Goal: Task Accomplishment & Management: Use online tool/utility

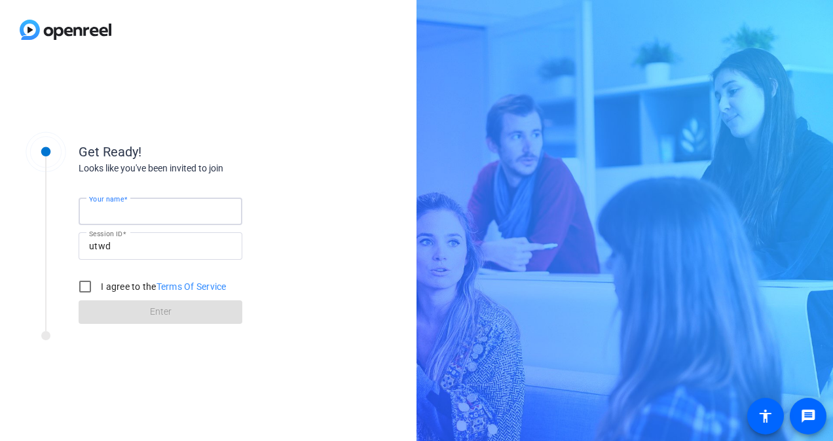
click at [187, 212] on input "Your name" at bounding box center [160, 212] width 143 height 16
type input "[PERSON_NAME]"
click at [79, 288] on input "I agree to the Terms Of Service" at bounding box center [85, 287] width 26 height 26
checkbox input "true"
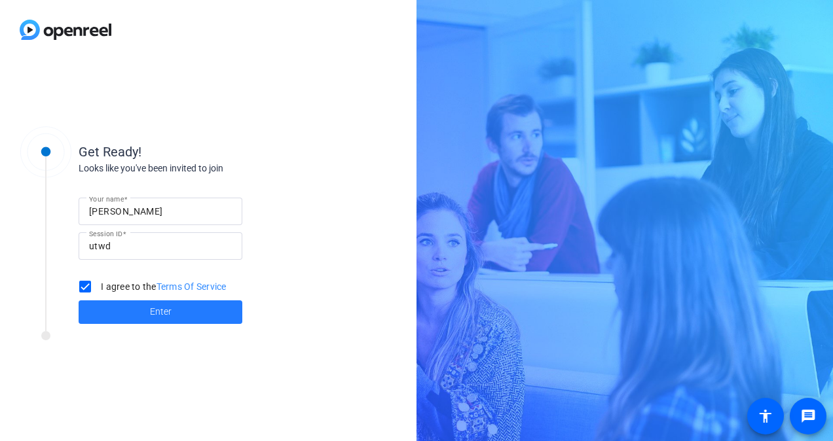
click at [151, 317] on span "Enter" at bounding box center [161, 312] width 22 height 14
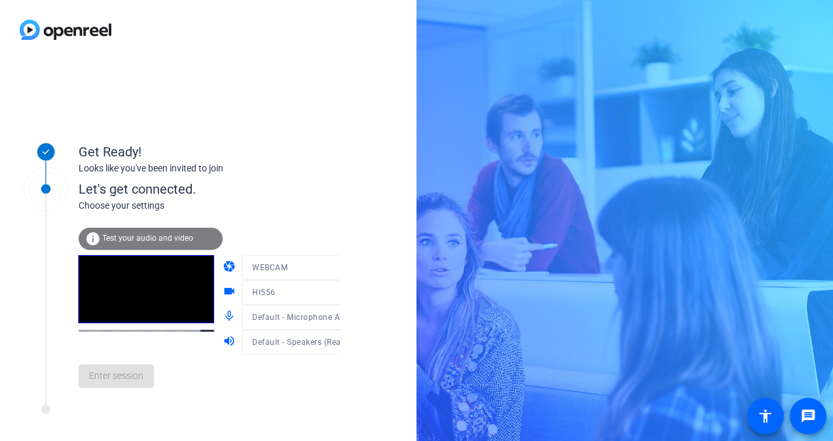
click at [120, 392] on div "Enter session" at bounding box center [223, 376] width 289 height 43
click at [134, 365] on span at bounding box center [116, 376] width 75 height 31
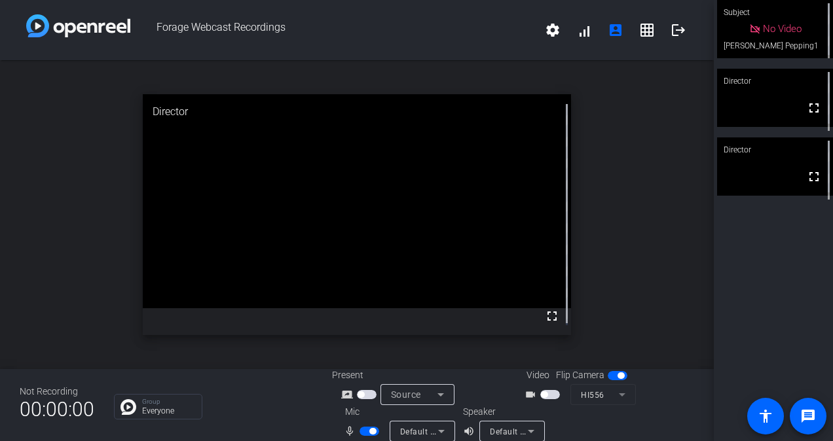
click at [360, 433] on span "button" at bounding box center [369, 431] width 20 height 9
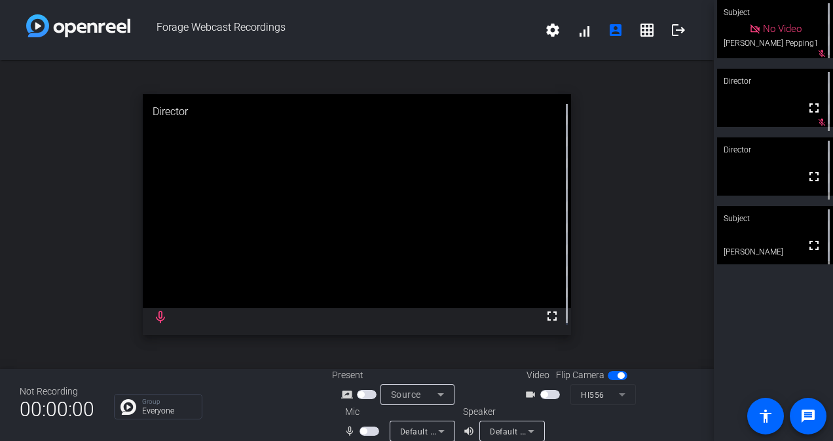
click at [360, 433] on span "button" at bounding box center [363, 431] width 7 height 7
click at [361, 431] on span "button" at bounding box center [369, 431] width 20 height 9
click at [369, 438] on div "mic_none" at bounding box center [367, 432] width 46 height 16
click at [367, 433] on span "button" at bounding box center [369, 431] width 20 height 9
click at [359, 436] on mat-slide-toggle at bounding box center [370, 431] width 22 height 14
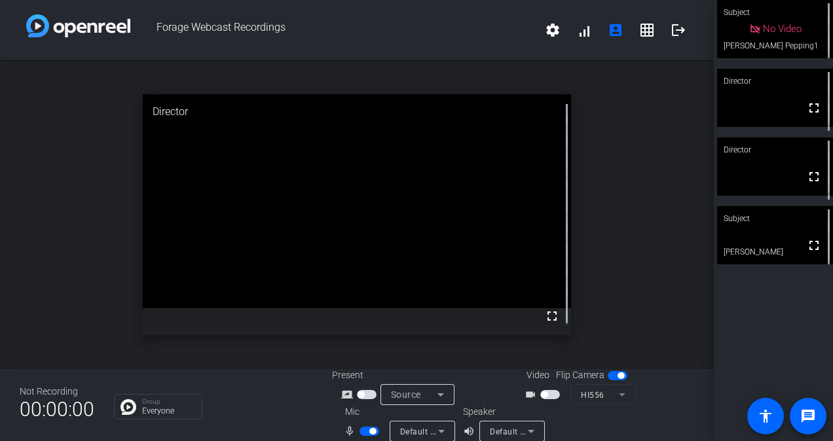
click at [360, 429] on span "button" at bounding box center [369, 431] width 20 height 9
click at [367, 428] on span "button" at bounding box center [369, 431] width 20 height 9
click at [363, 433] on span "button" at bounding box center [369, 431] width 20 height 9
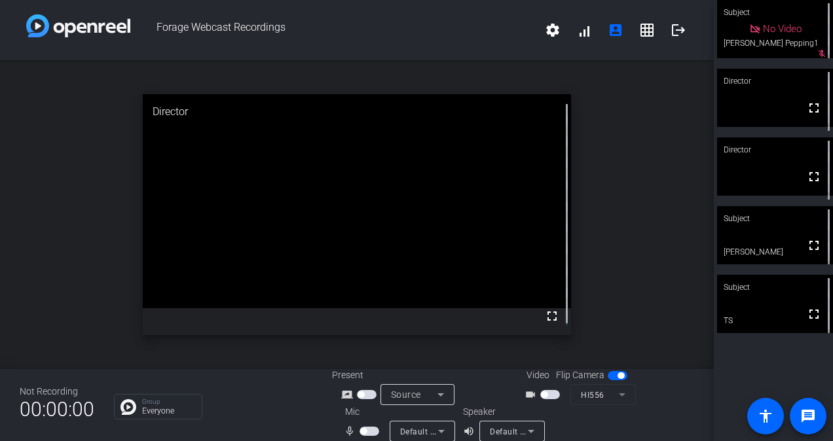
click at [369, 428] on span "button" at bounding box center [369, 431] width 20 height 9
click at [359, 435] on button "button" at bounding box center [369, 431] width 20 height 9
click at [367, 431] on span "button" at bounding box center [369, 431] width 20 height 9
click at [361, 433] on span "button" at bounding box center [369, 431] width 20 height 9
click at [367, 431] on span "button" at bounding box center [369, 431] width 20 height 9
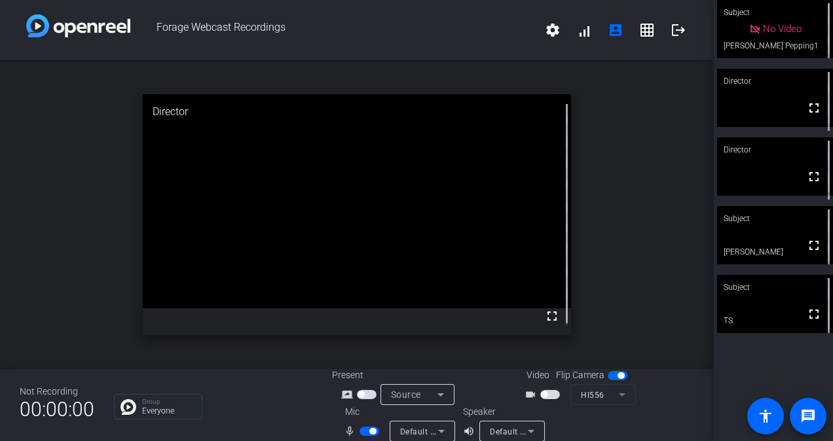
click at [361, 431] on span "button" at bounding box center [369, 431] width 20 height 9
click at [368, 430] on span "button" at bounding box center [369, 431] width 20 height 9
click at [365, 429] on span "button" at bounding box center [369, 431] width 20 height 9
click at [367, 430] on span "button" at bounding box center [369, 431] width 20 height 9
click at [362, 431] on span "button" at bounding box center [369, 431] width 20 height 9
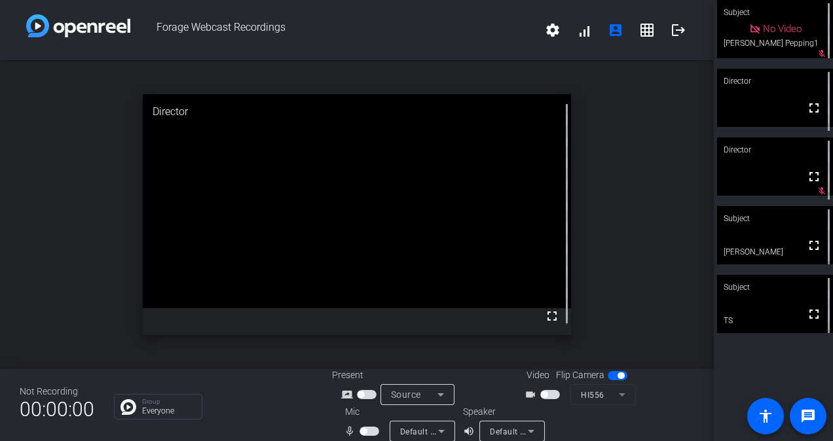
click at [373, 433] on span "button" at bounding box center [369, 431] width 20 height 9
click at [369, 430] on span "button" at bounding box center [372, 431] width 7 height 7
click at [365, 430] on span "button" at bounding box center [369, 431] width 20 height 9
click at [359, 430] on span "button" at bounding box center [369, 431] width 20 height 9
click at [367, 428] on span "button" at bounding box center [369, 431] width 20 height 9
